Goal: Browse casually: Explore the website without a specific task or goal

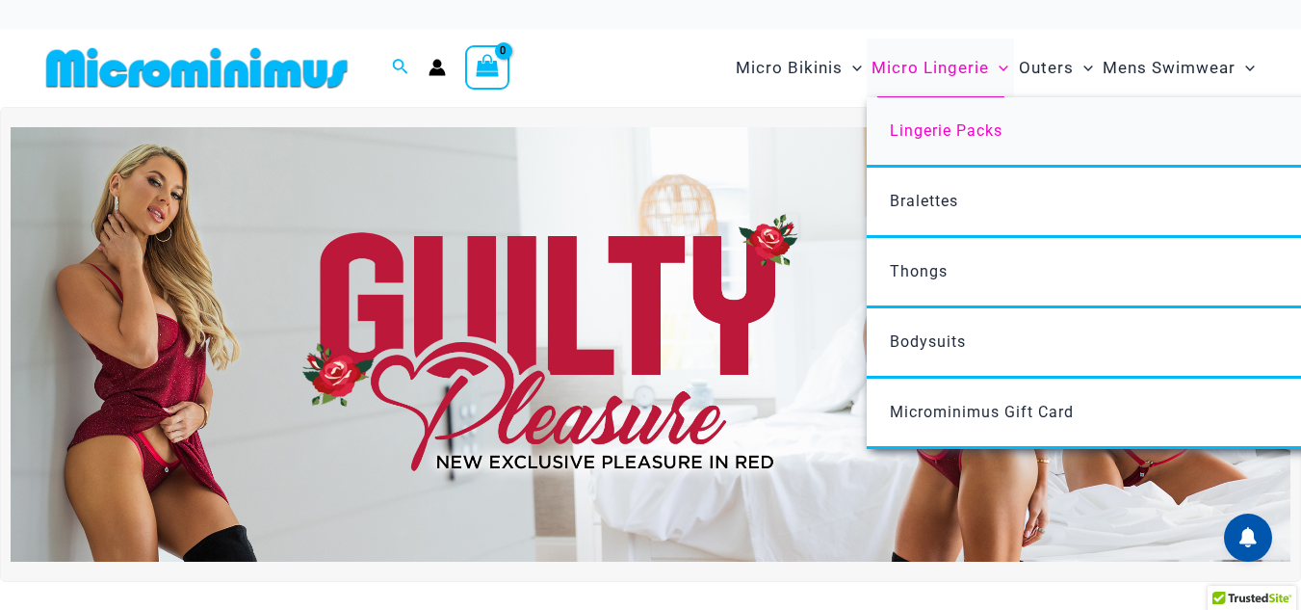
click at [944, 131] on span "Lingerie Packs" at bounding box center [946, 130] width 113 height 18
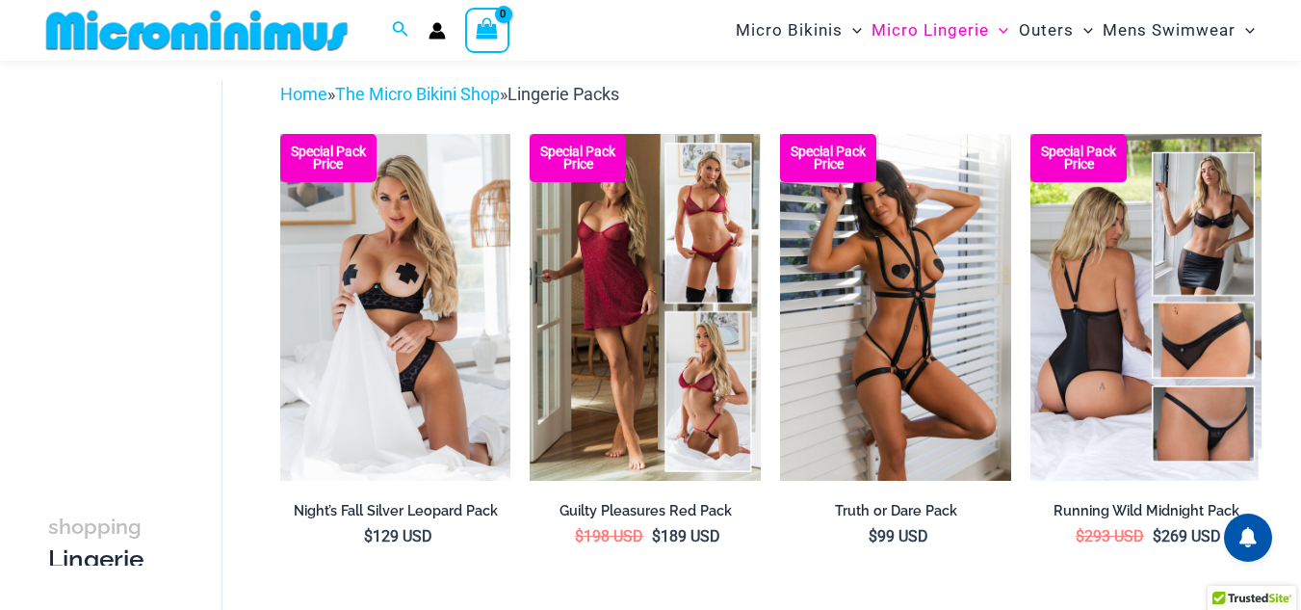
scroll to position [175, 0]
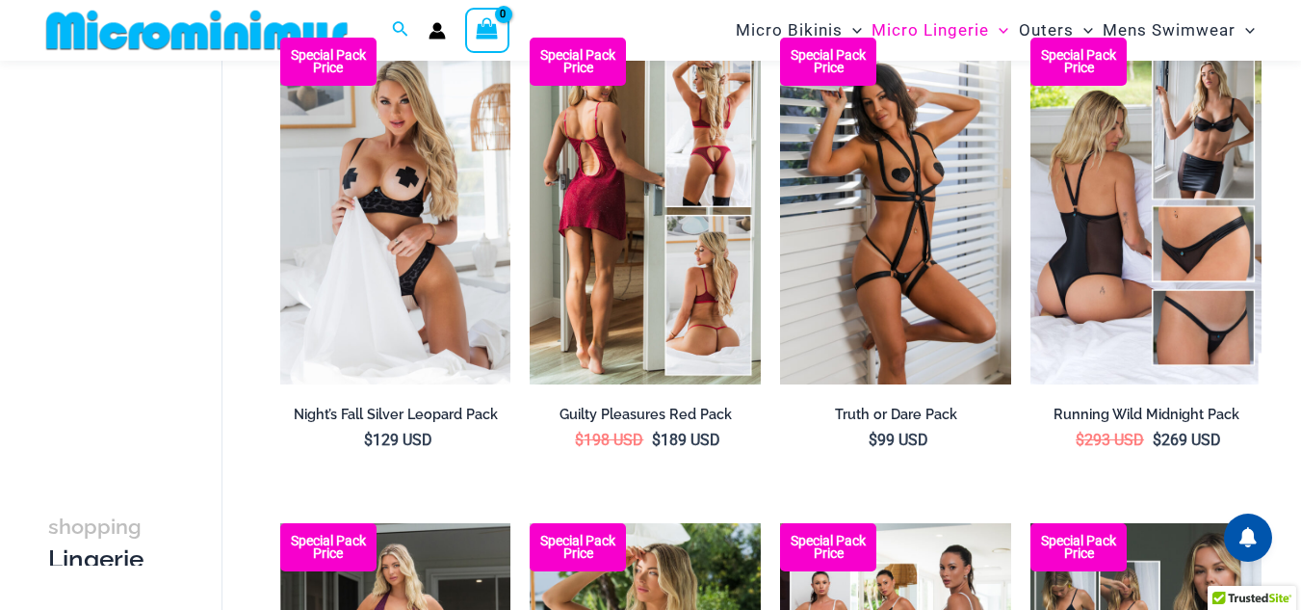
click at [651, 275] on img at bounding box center [645, 211] width 231 height 347
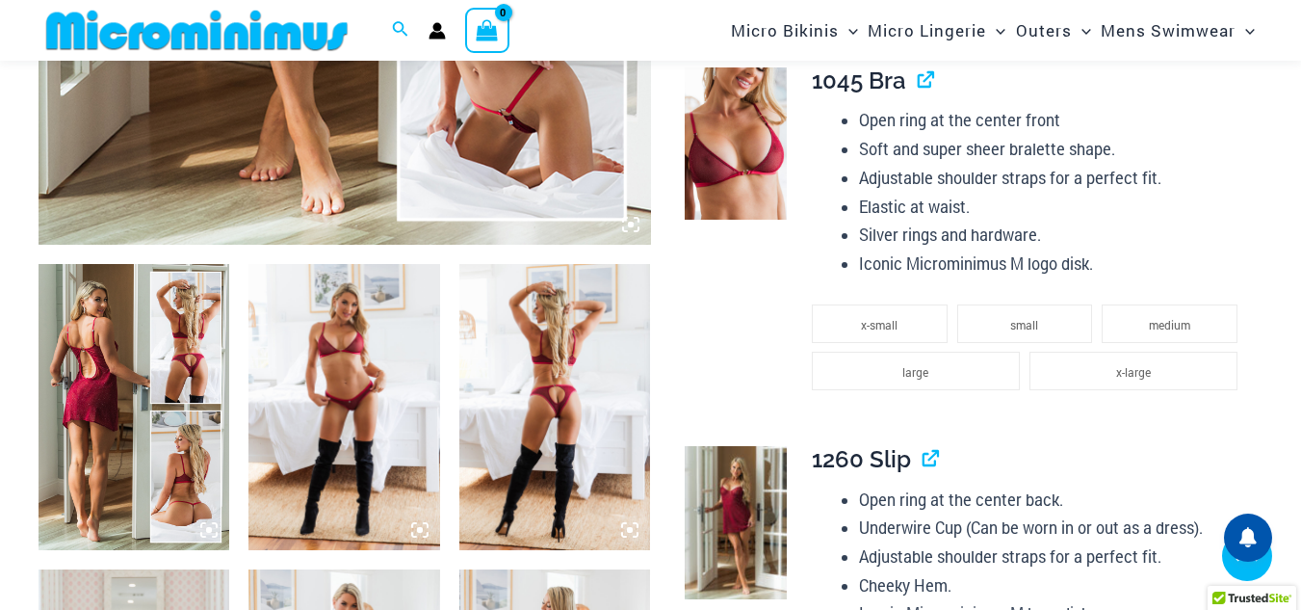
scroll to position [946, 0]
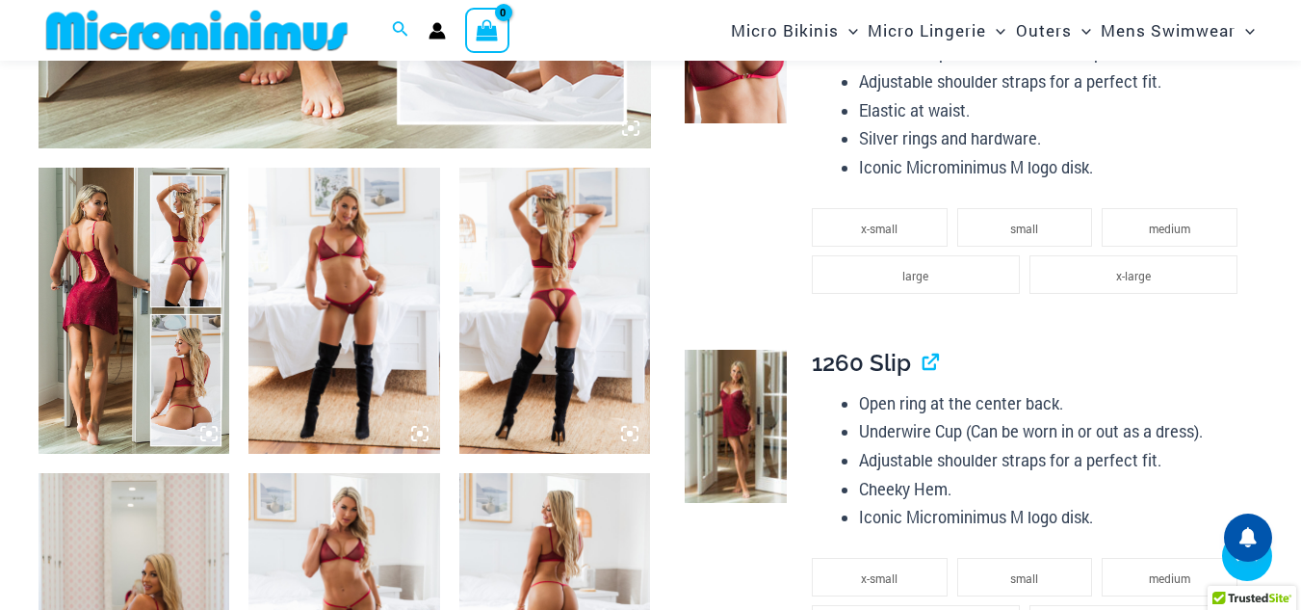
click at [347, 323] on img at bounding box center [344, 311] width 191 height 287
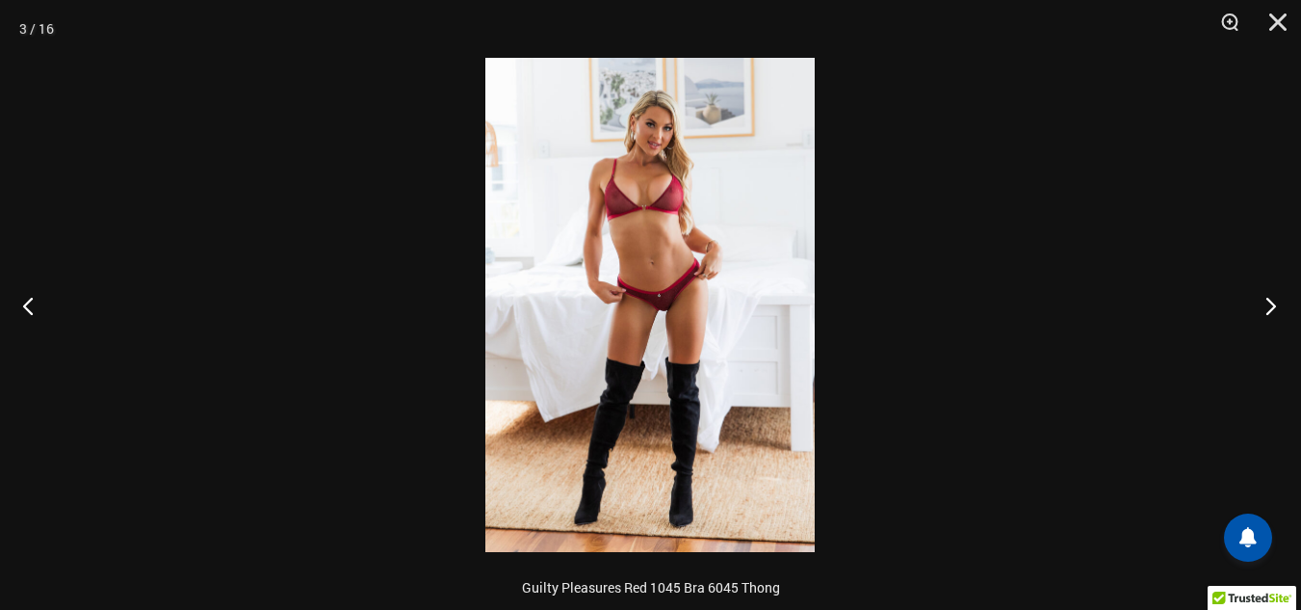
click at [1269, 304] on button "Next" at bounding box center [1265, 305] width 72 height 96
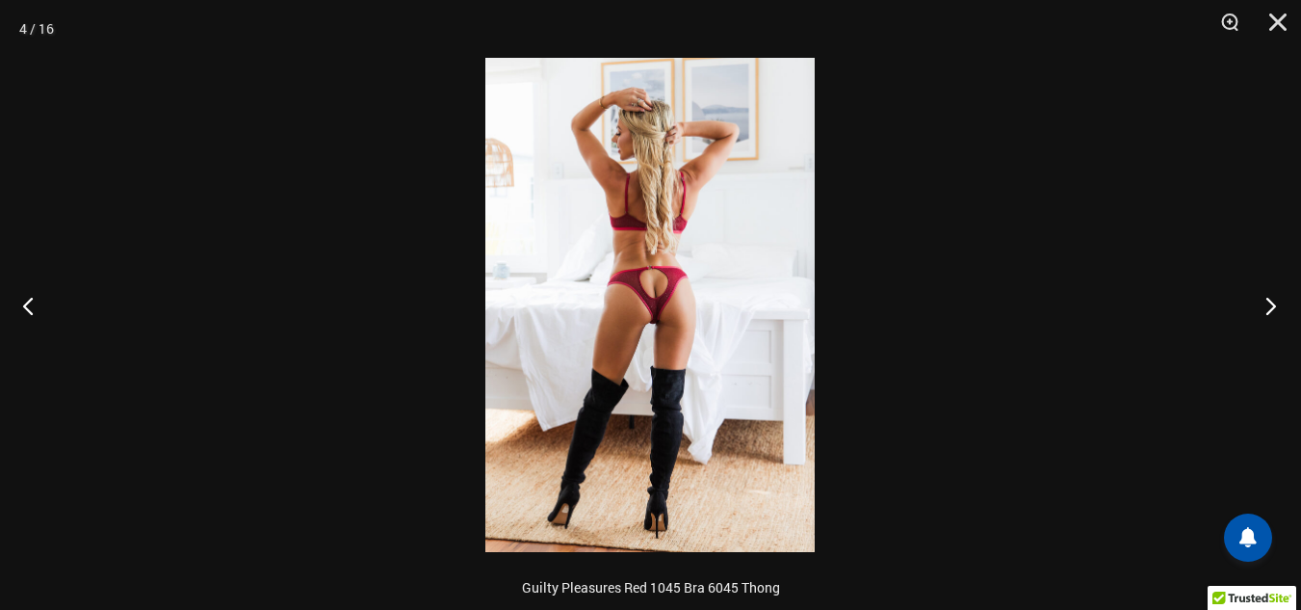
click at [1269, 304] on button "Next" at bounding box center [1265, 305] width 72 height 96
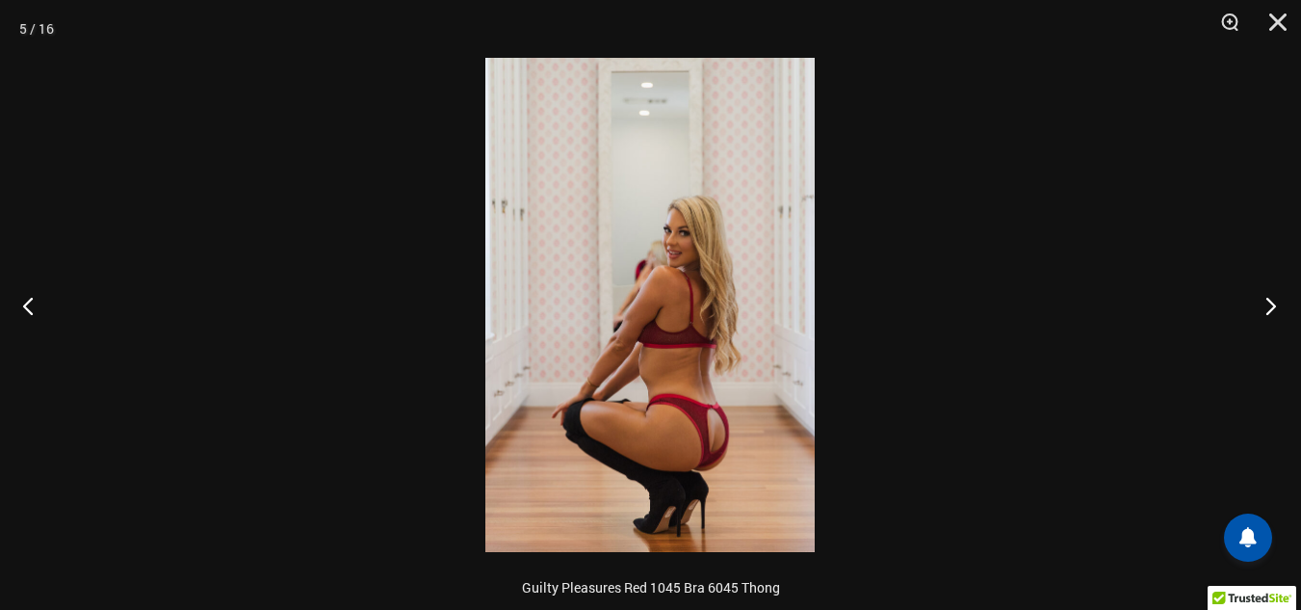
click at [1269, 304] on button "Next" at bounding box center [1265, 305] width 72 height 96
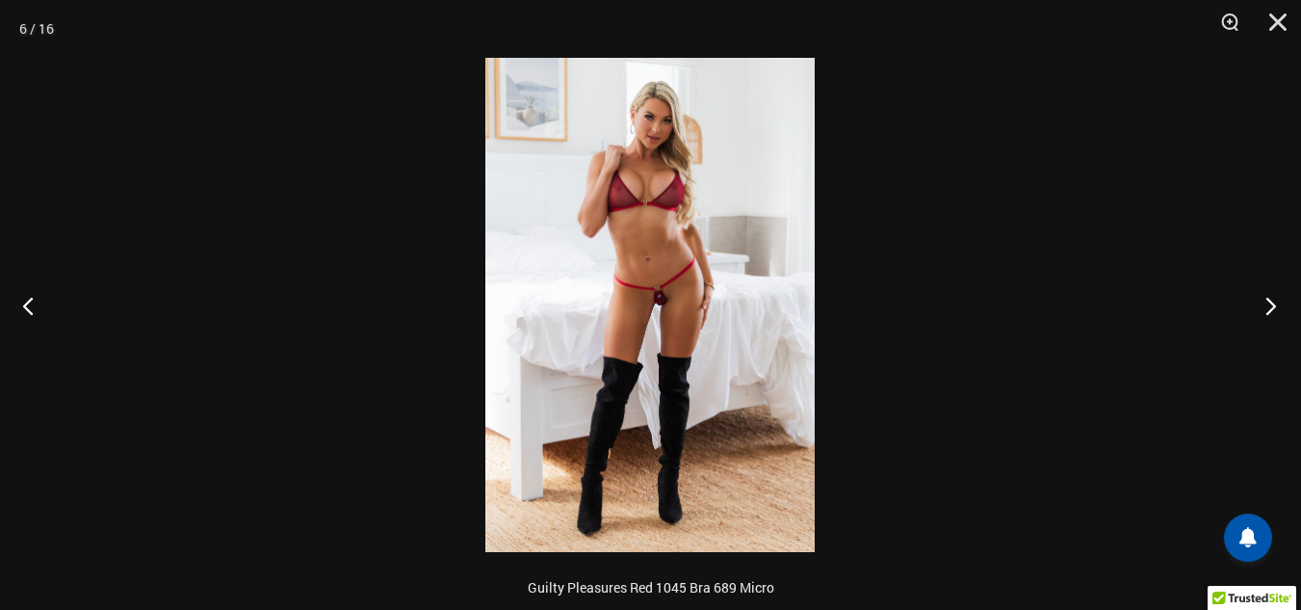
click at [1269, 304] on button "Next" at bounding box center [1265, 305] width 72 height 96
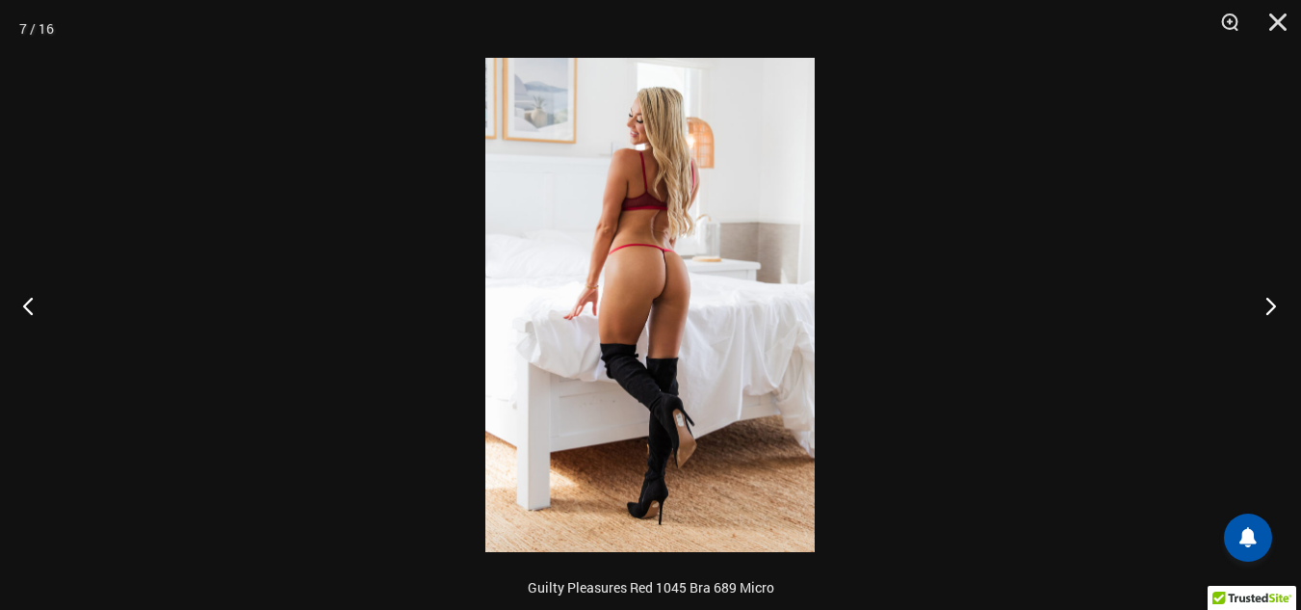
click at [1269, 304] on button "Next" at bounding box center [1265, 305] width 72 height 96
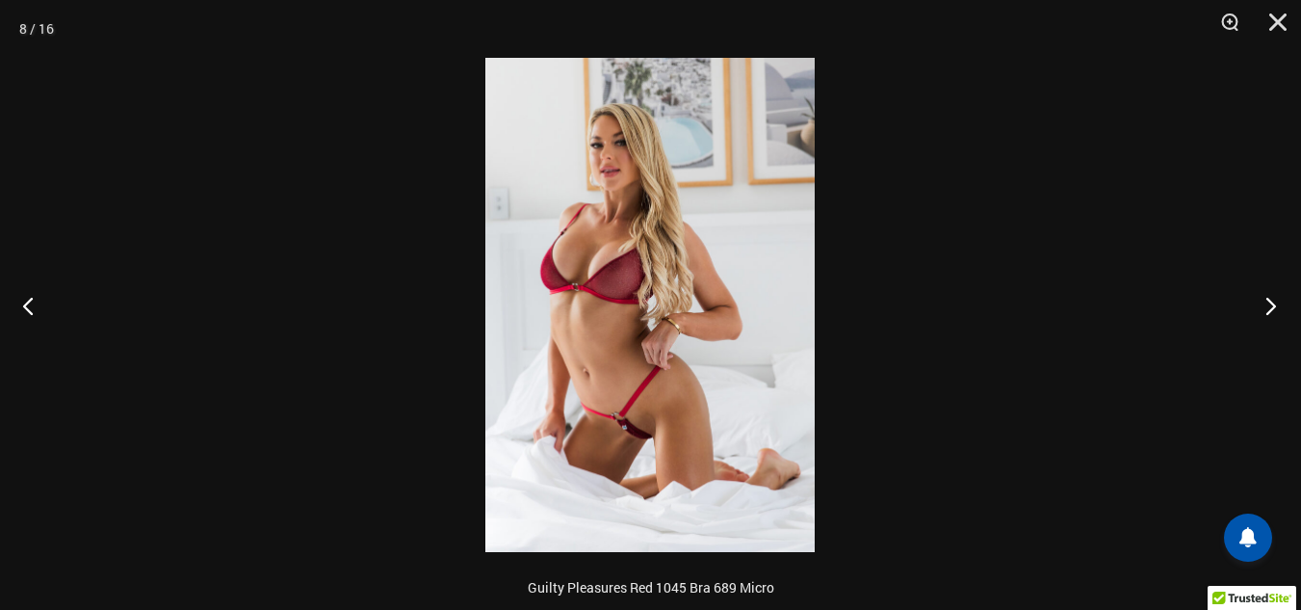
click at [1269, 304] on button "Next" at bounding box center [1265, 305] width 72 height 96
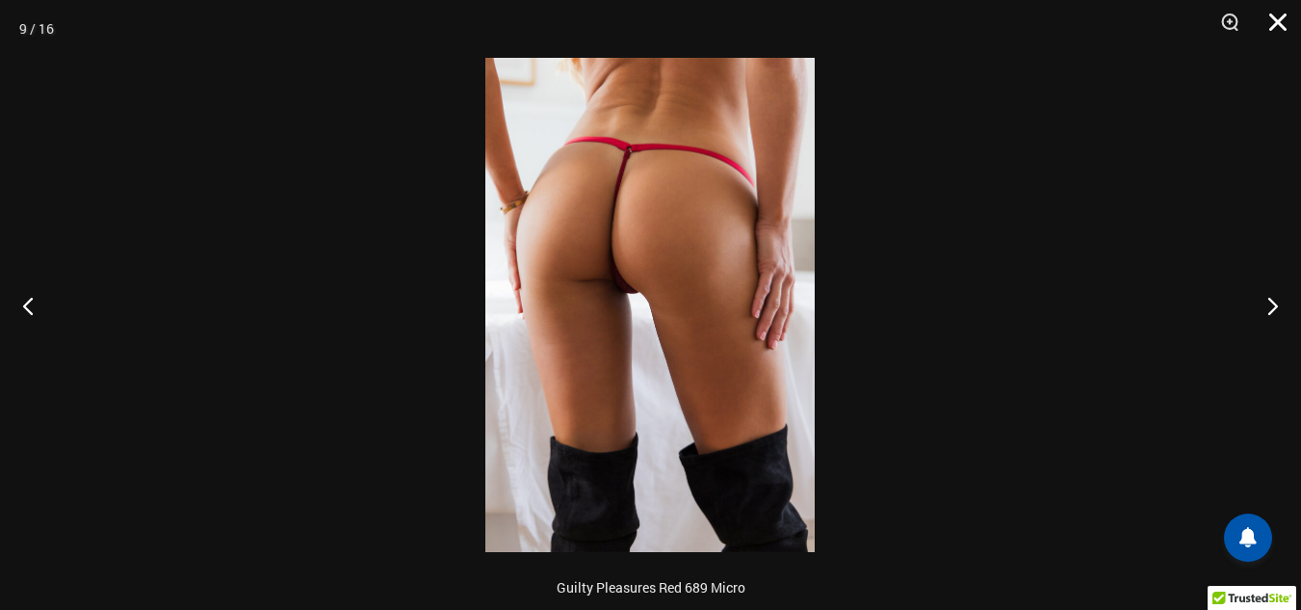
click at [1284, 23] on button "Close" at bounding box center [1271, 29] width 48 height 58
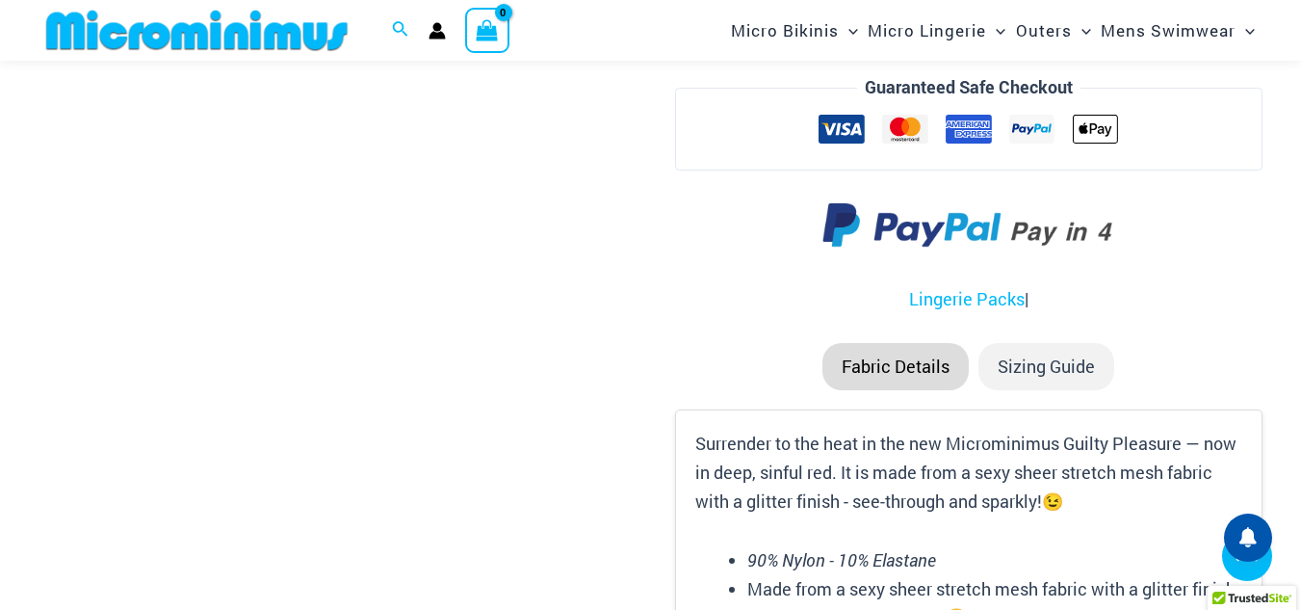
scroll to position [2294, 0]
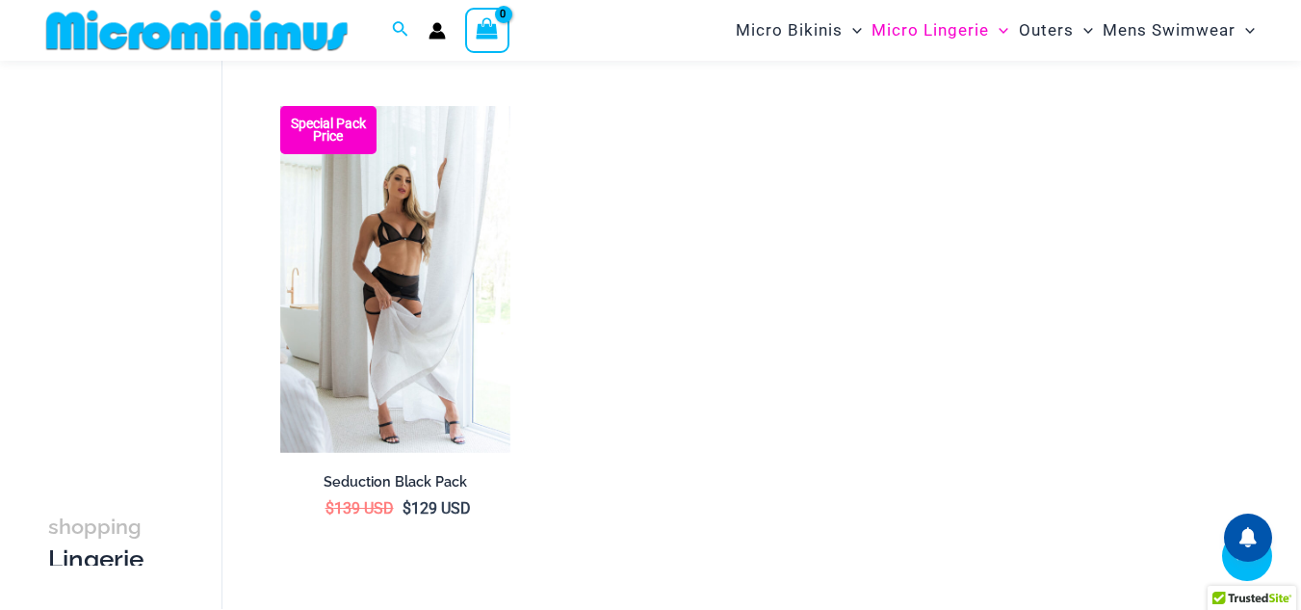
scroll to position [2759, 0]
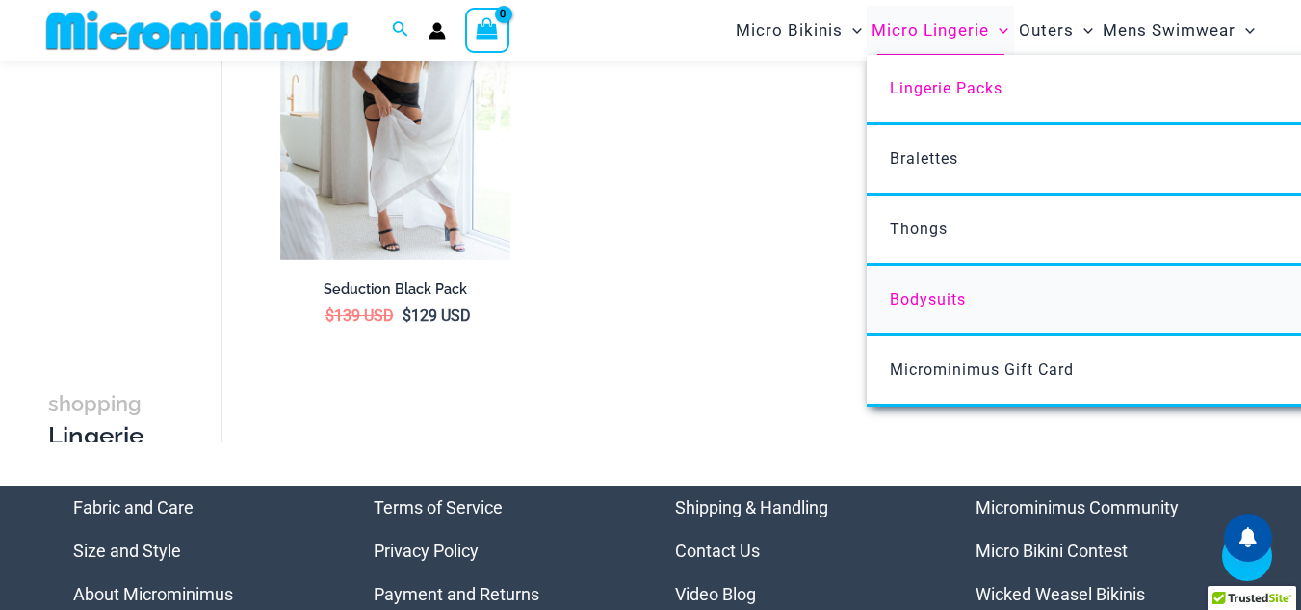
click at [947, 304] on span "Bodysuits" at bounding box center [928, 299] width 76 height 18
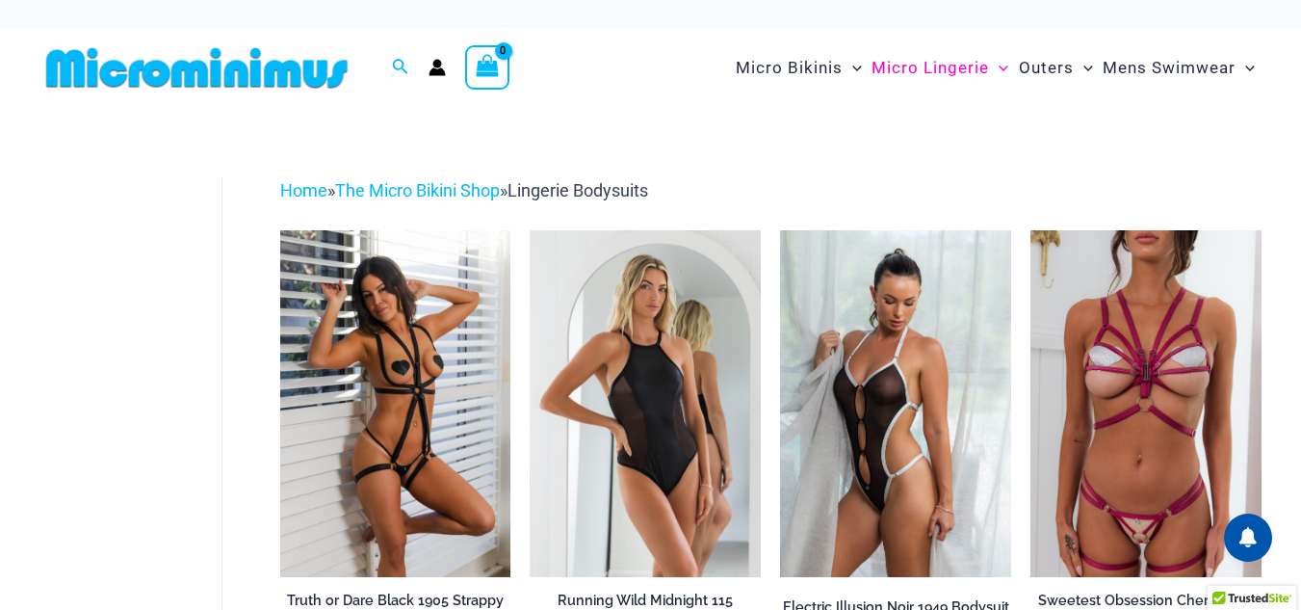
drag, startPoint x: 1071, startPoint y: 136, endPoint x: 960, endPoint y: 143, distance: 111.0
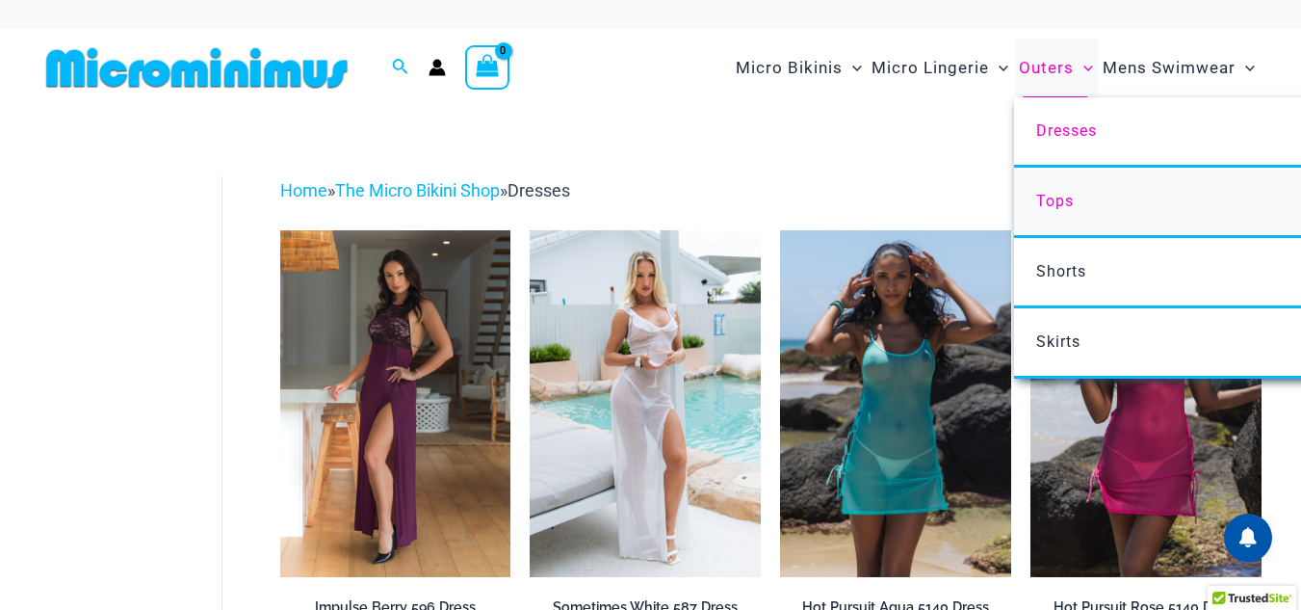
click at [1063, 213] on link "Tops" at bounding box center [1300, 203] width 573 height 70
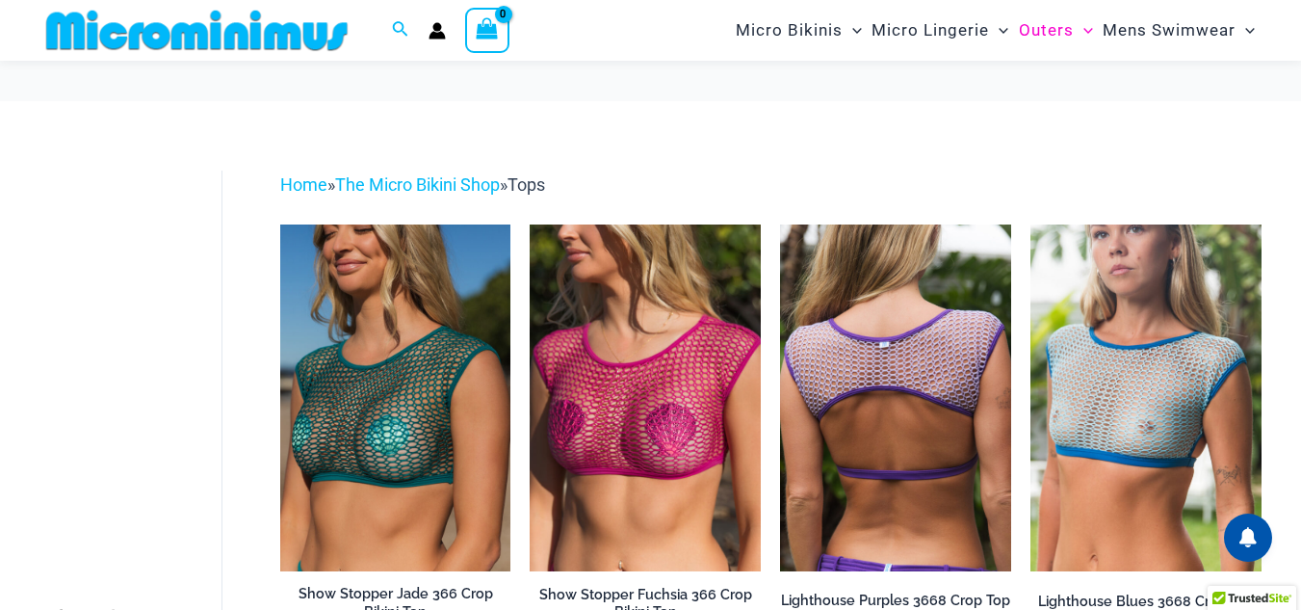
scroll to position [561, 0]
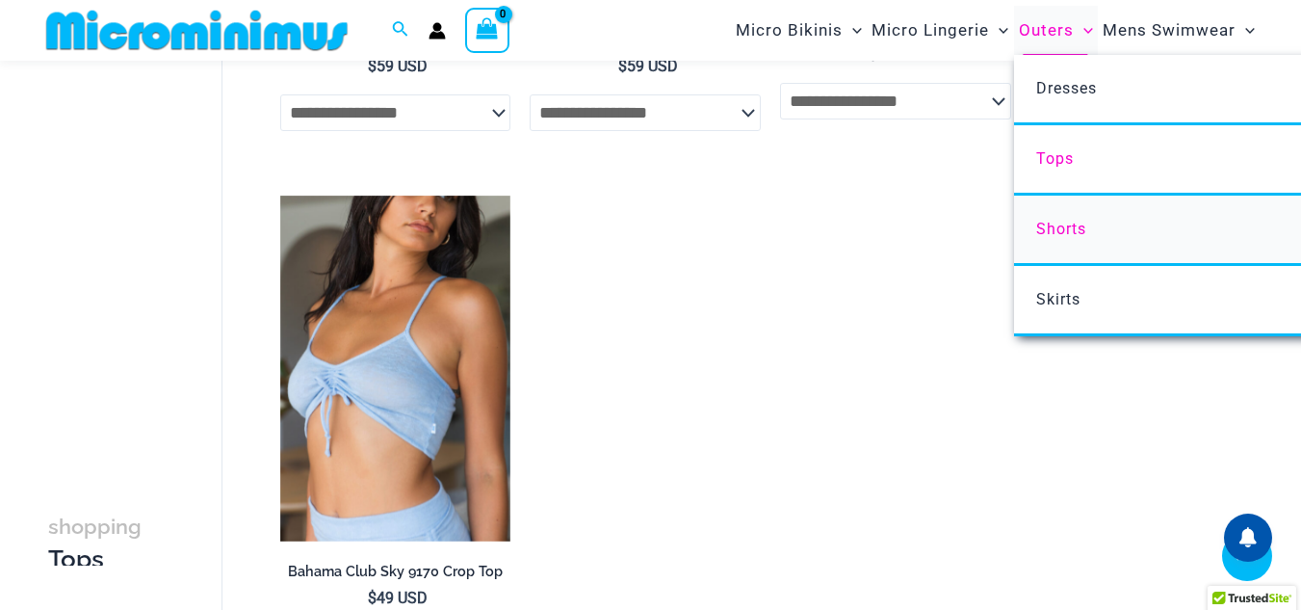
click at [1061, 230] on span "Shorts" at bounding box center [1061, 229] width 50 height 18
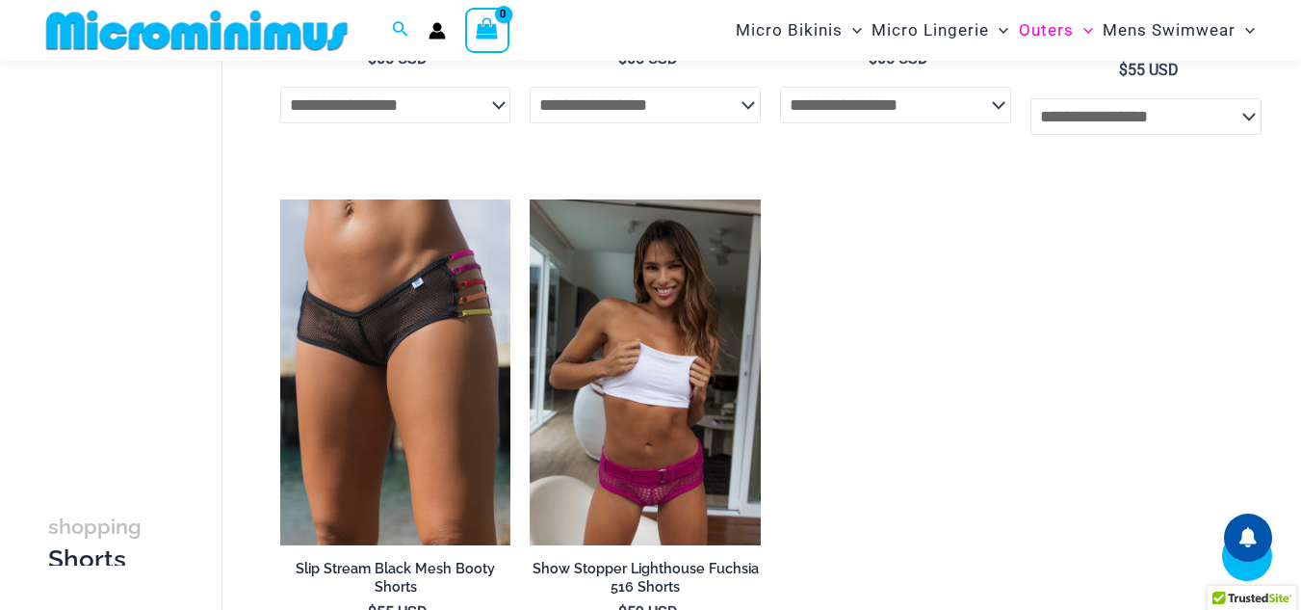
scroll to position [171, 0]
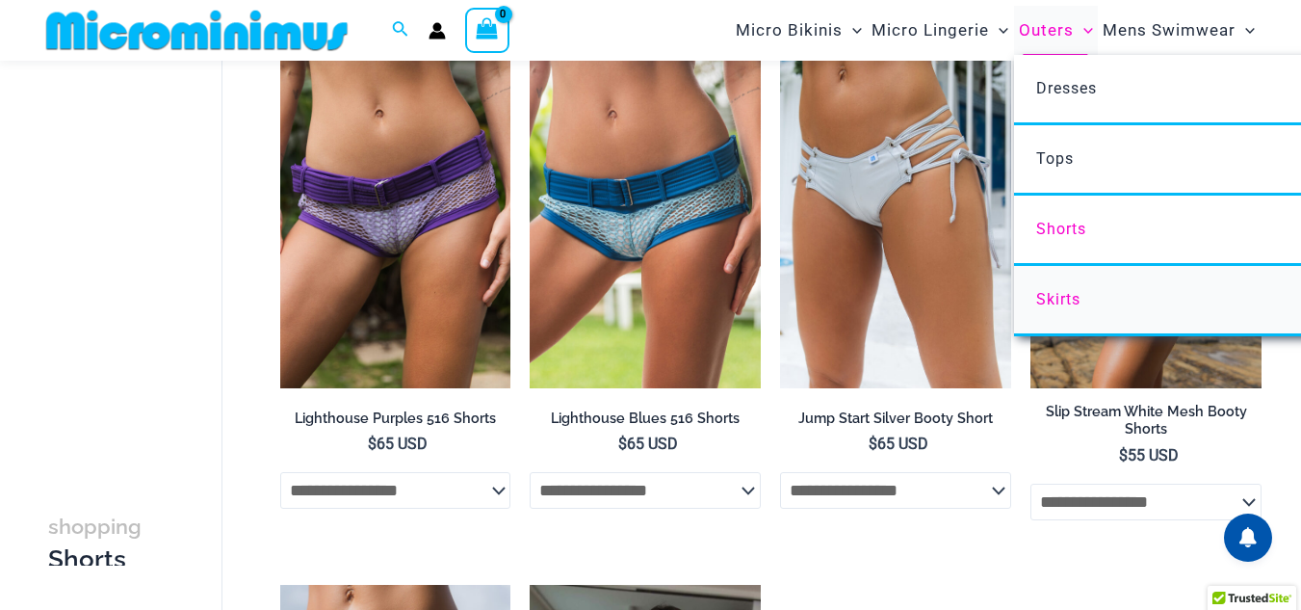
click at [1061, 297] on span "Skirts" at bounding box center [1058, 299] width 44 height 18
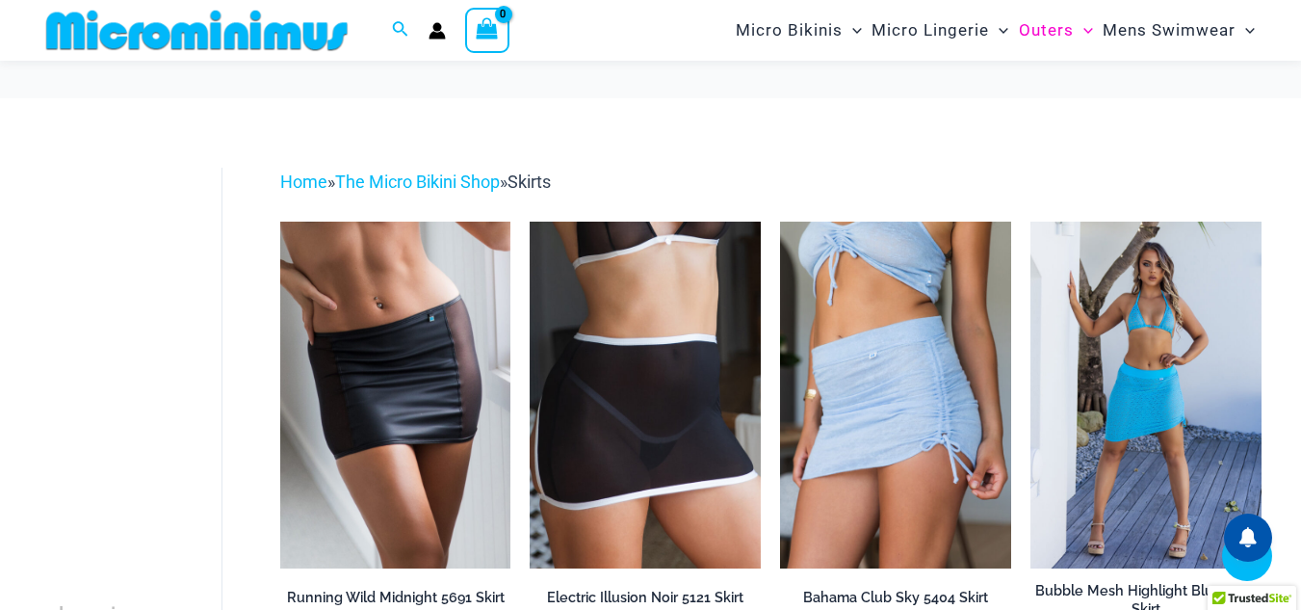
scroll to position [464, 0]
